Goal: Navigation & Orientation: Find specific page/section

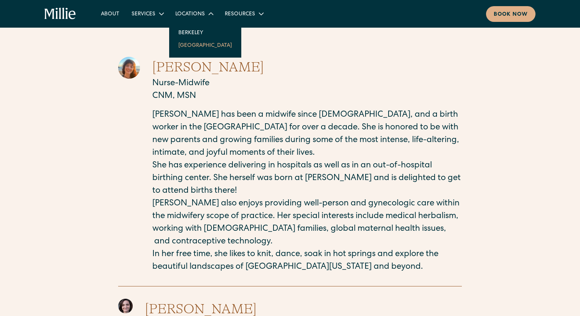
click at [195, 47] on link "[GEOGRAPHIC_DATA]" at bounding box center [205, 45] width 66 height 13
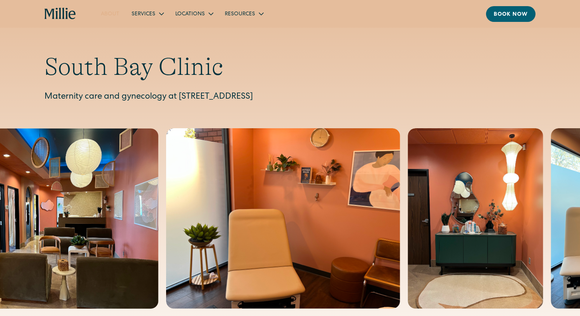
click at [114, 16] on link "About" at bounding box center [110, 13] width 31 height 13
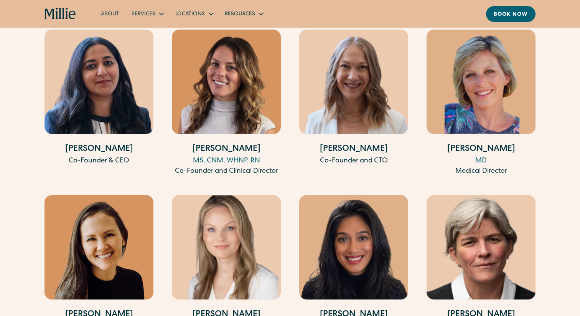
scroll to position [1491, 0]
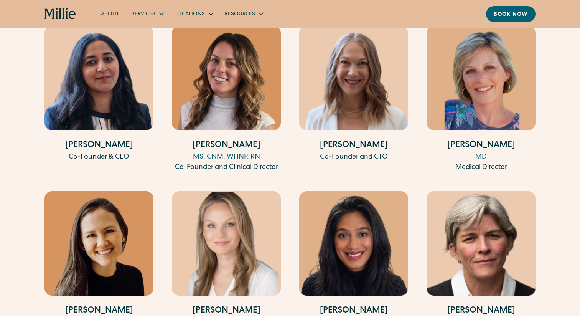
click at [365, 98] on img at bounding box center [353, 78] width 109 height 104
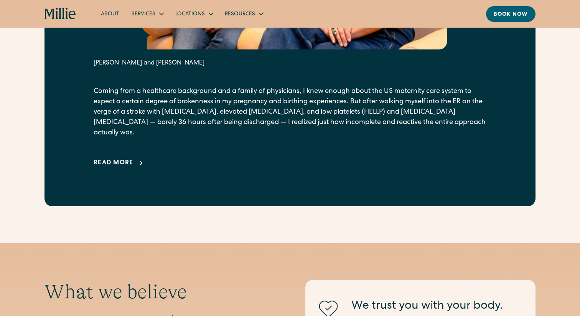
scroll to position [569, 0]
